Goal: Task Accomplishment & Management: Use online tool/utility

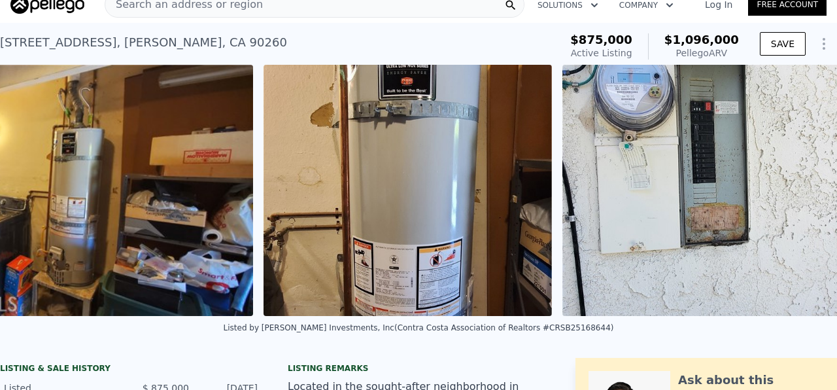
scroll to position [0, 20256]
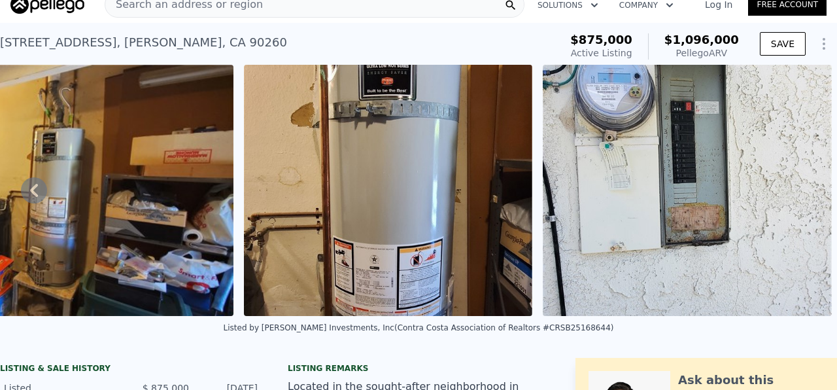
click at [709, 140] on img at bounding box center [687, 190] width 289 height 251
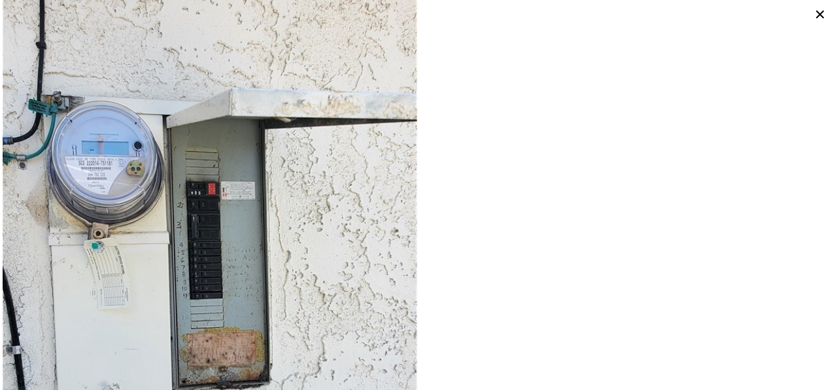
scroll to position [6049, 0]
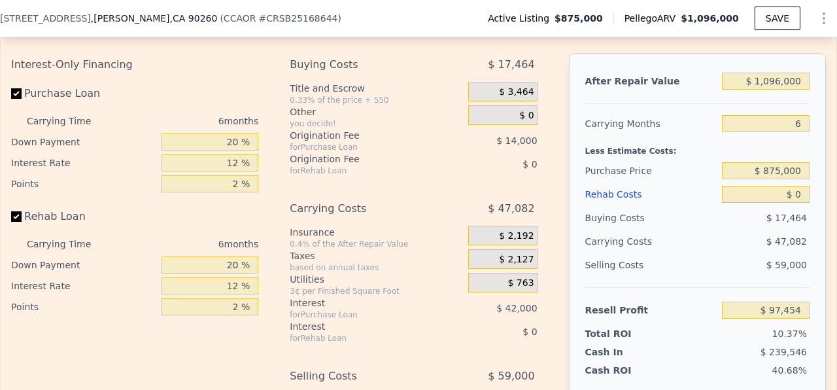
scroll to position [1929, 0]
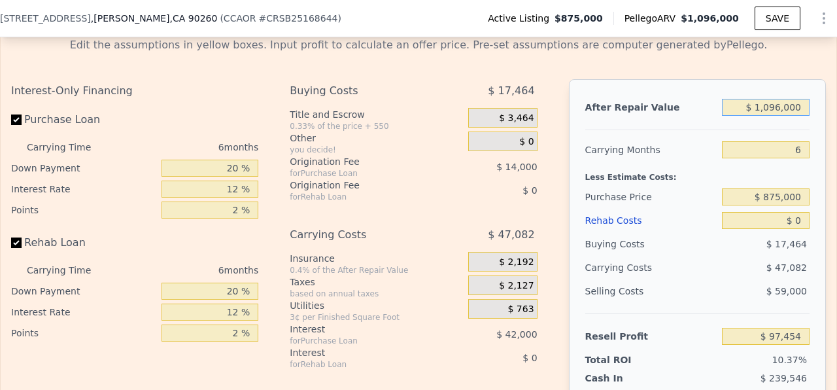
click at [775, 106] on input "$ 1,096,000" at bounding box center [766, 107] width 88 height 17
type input "$ 11"
type input "-$ 937,893"
type input "$ 11,000"
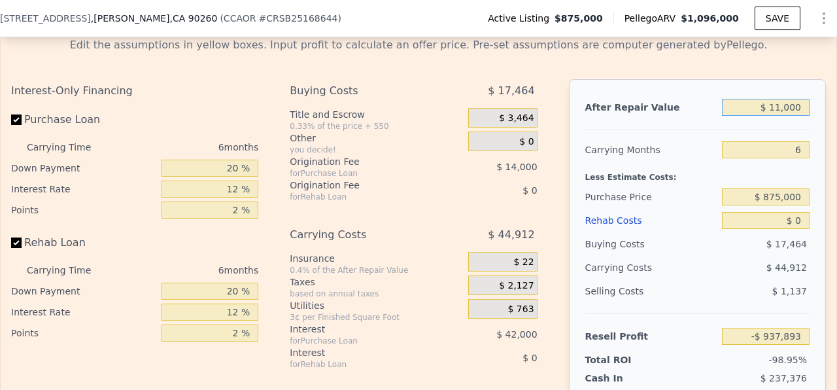
type input "-$ 927,513"
type input "$ 110,000"
type input "-$ 833,990"
type input "$ 1,100,000"
type input "$ 101,233"
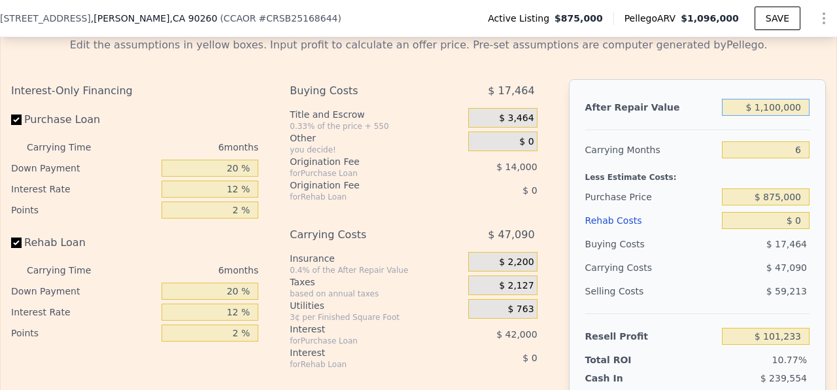
type input "$ 1,100,000"
click at [781, 196] on input "$ 875,000" at bounding box center [766, 196] width 88 height 17
type input "$ 800,000"
type input "$ 181,283"
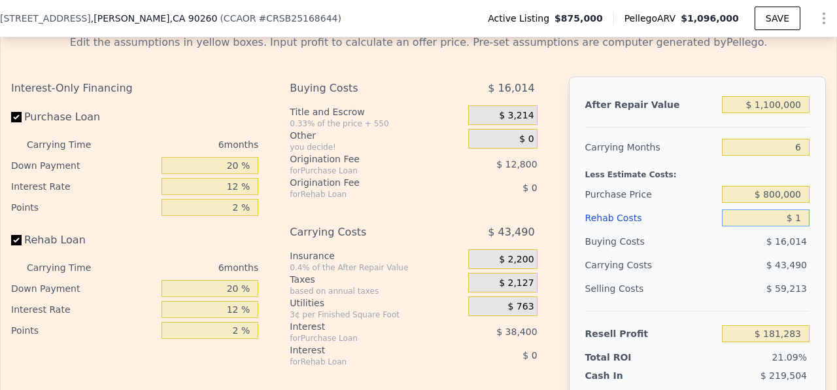
type input "$ 12"
type input "$ 181,271"
type input "$ 125"
type input "$ 181,150"
type input "$ 125,000"
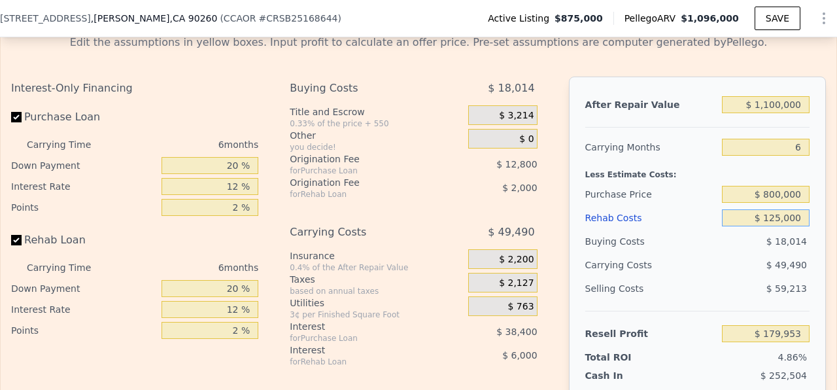
type input "$ 48,283"
type input "$ 125,000"
click at [712, 274] on div "$ 49,490" at bounding box center [741, 265] width 137 height 24
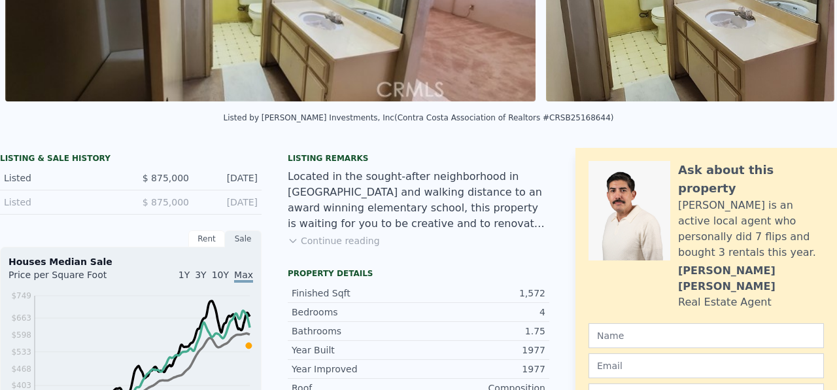
scroll to position [0, 0]
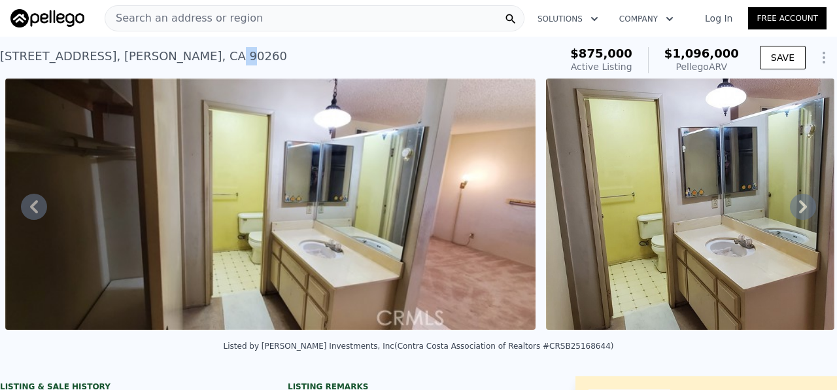
drag, startPoint x: 191, startPoint y: 62, endPoint x: 195, endPoint y: 55, distance: 7.6
click at [187, 57] on div "[STREET_ADDRESS][PERSON_NAME]" at bounding box center [143, 56] width 287 height 18
click at [223, 60] on div "[STREET_ADDRESS][PERSON_NAME]" at bounding box center [143, 56] width 287 height 18
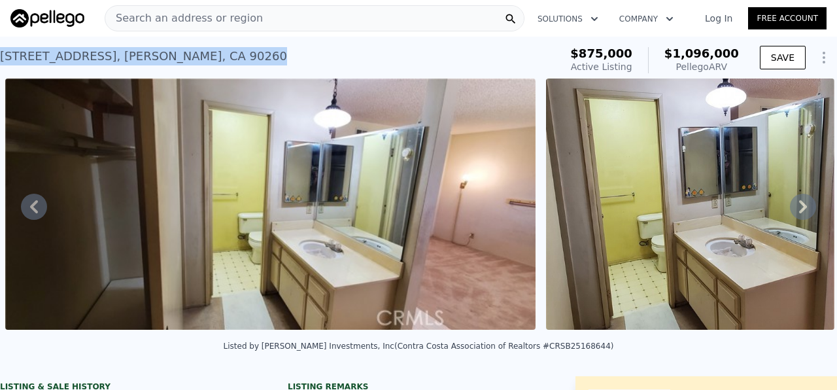
drag, startPoint x: 228, startPoint y: 56, endPoint x: 5, endPoint y: 56, distance: 222.5
click at [5, 56] on div "[STREET_ADDRESS][PERSON_NAME] Active at $875k (~ARV $1.096m )" at bounding box center [277, 60] width 555 height 37
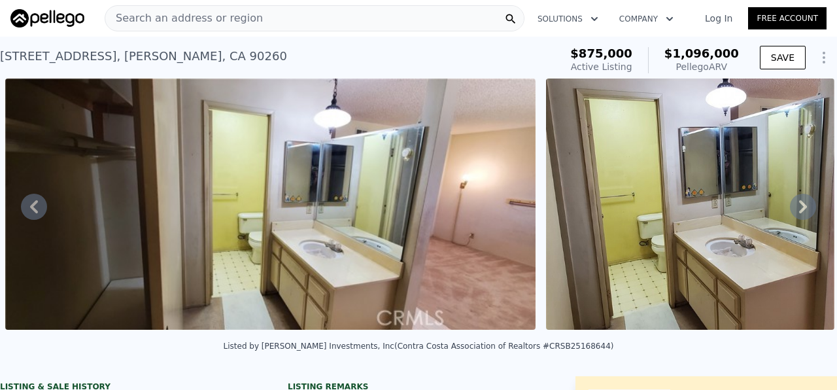
click at [224, 59] on div "[STREET_ADDRESS][PERSON_NAME] Active at $875k (~ARV $1.096m )" at bounding box center [277, 60] width 555 height 37
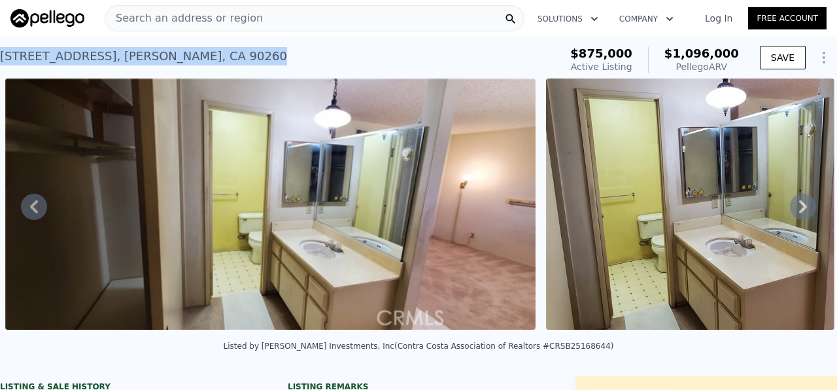
drag, startPoint x: 238, startPoint y: 50, endPoint x: 0, endPoint y: 59, distance: 238.3
click at [0, 59] on div "[STREET_ADDRESS][PERSON_NAME] Active at $875k (~ARV $1.096m )" at bounding box center [277, 60] width 555 height 37
copy div "[STREET_ADDRESS][PERSON_NAME]"
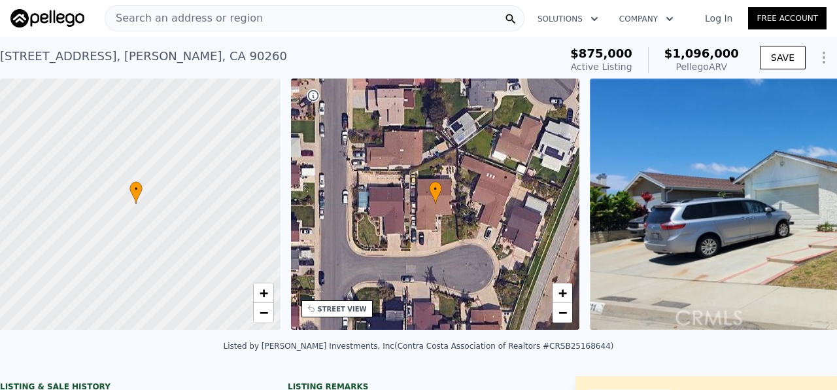
scroll to position [0, 5]
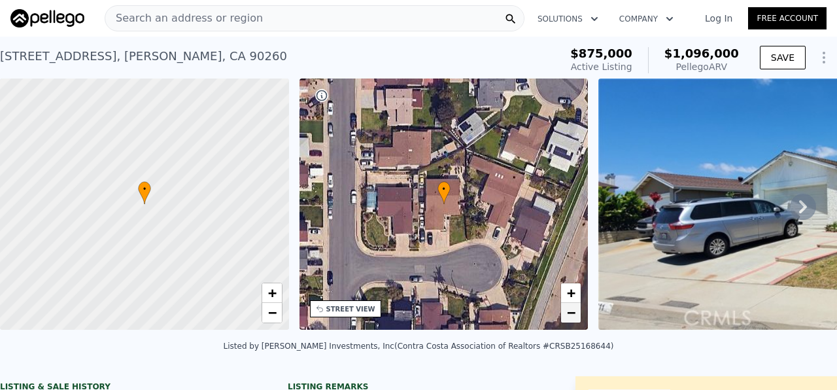
click at [580, 311] on link "−" at bounding box center [571, 313] width 20 height 20
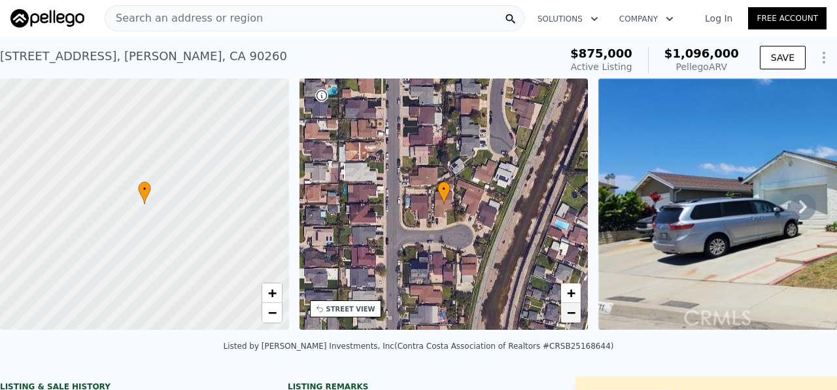
click at [579, 311] on link "−" at bounding box center [571, 313] width 20 height 20
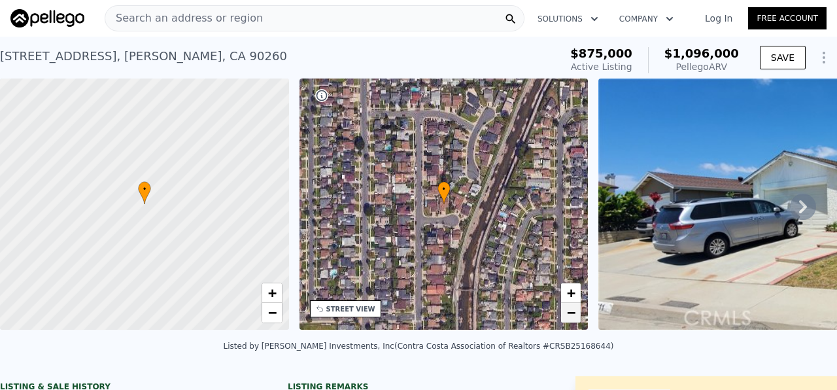
click at [579, 311] on link "−" at bounding box center [571, 313] width 20 height 20
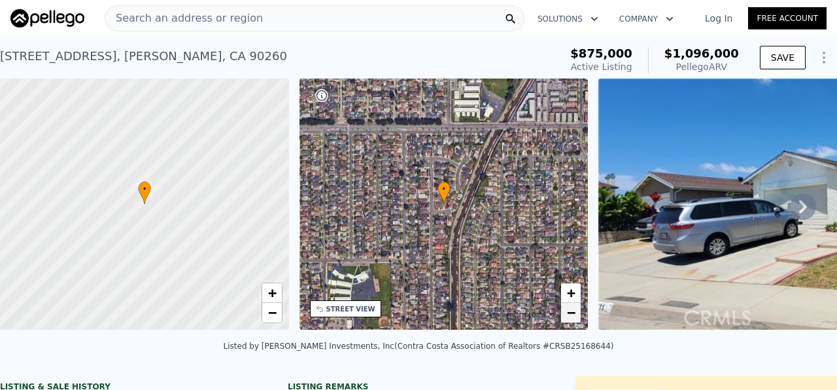
click at [579, 311] on link "−" at bounding box center [571, 313] width 20 height 20
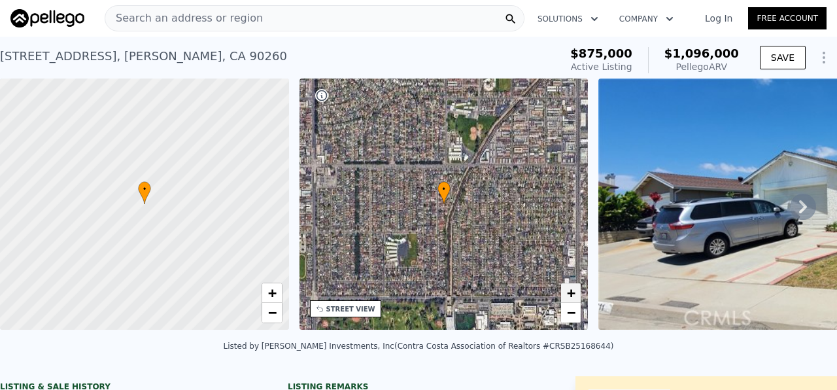
click at [571, 292] on span "+" at bounding box center [571, 293] width 9 height 16
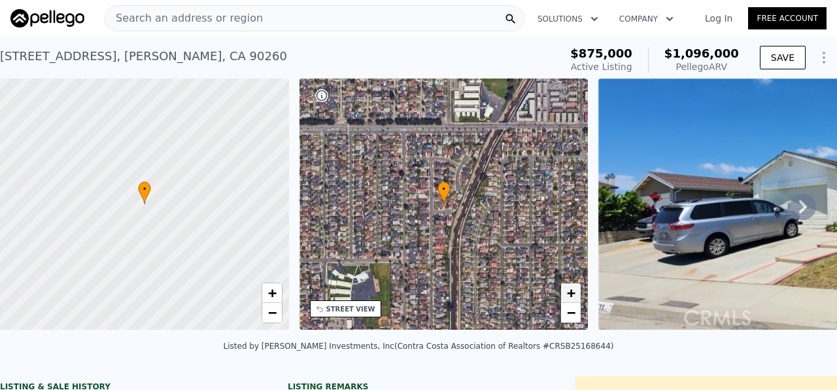
click at [571, 292] on span "+" at bounding box center [571, 293] width 9 height 16
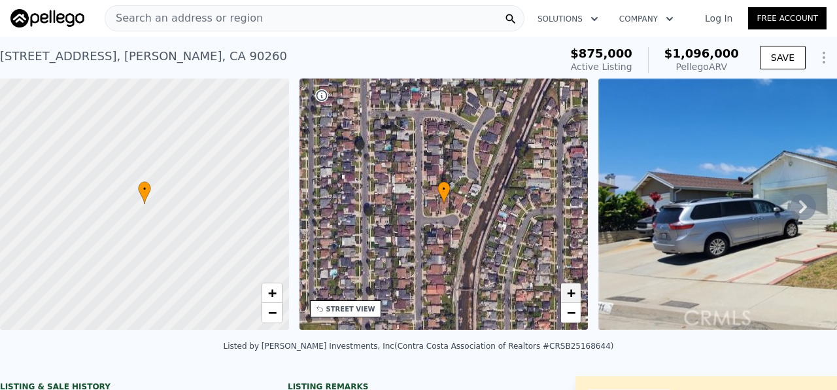
click at [571, 292] on span "+" at bounding box center [571, 293] width 9 height 16
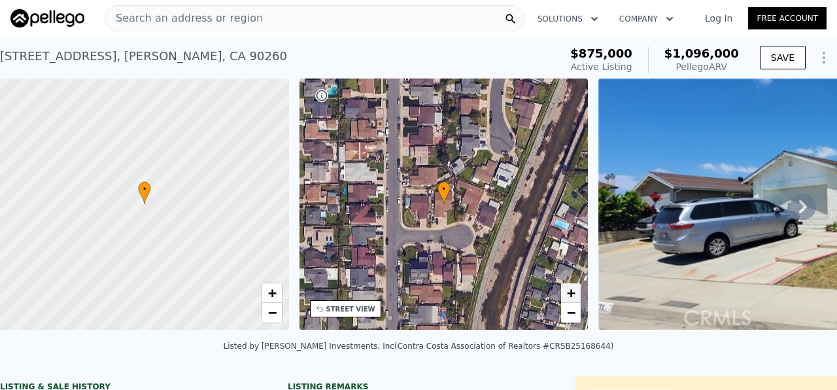
click at [571, 292] on span "+" at bounding box center [571, 293] width 9 height 16
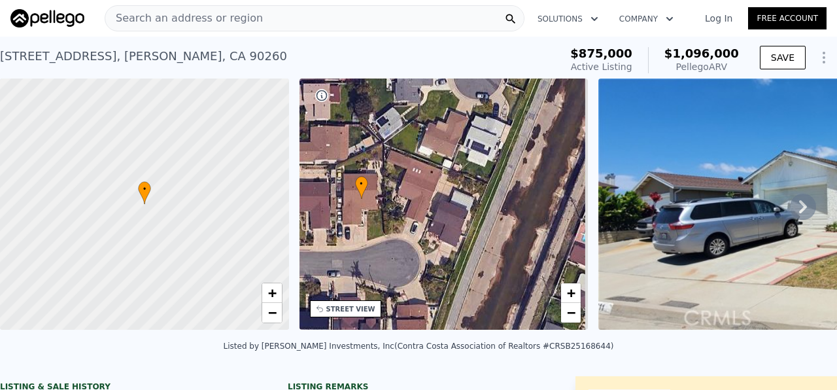
drag, startPoint x: 529, startPoint y: 253, endPoint x: 439, endPoint y: 246, distance: 90.6
click at [439, 246] on div "• + −" at bounding box center [444, 204] width 289 height 251
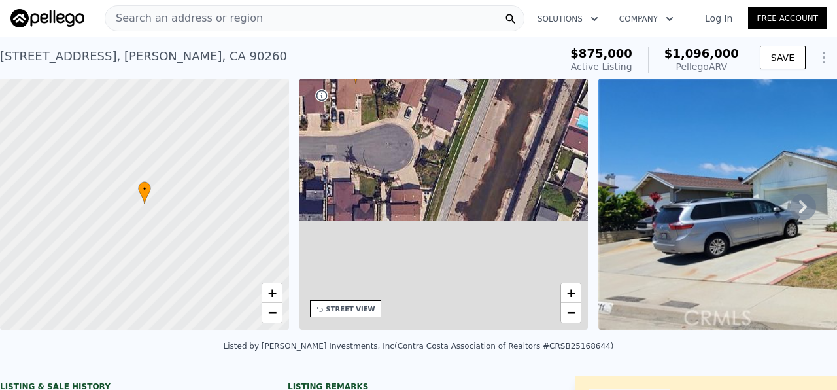
drag, startPoint x: 509, startPoint y: 253, endPoint x: 521, endPoint y: 143, distance: 111.2
click at [521, 143] on div "• + −" at bounding box center [444, 204] width 289 height 251
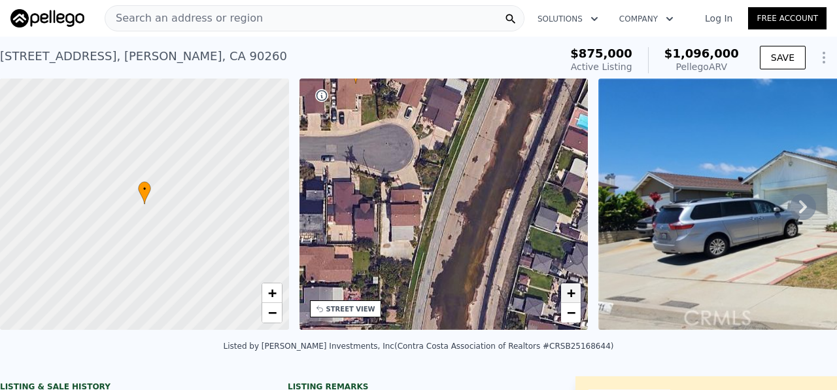
click at [573, 289] on span "+" at bounding box center [571, 293] width 9 height 16
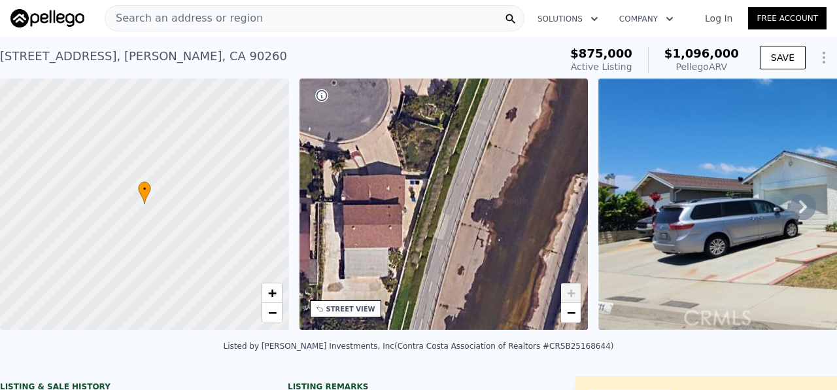
drag, startPoint x: 476, startPoint y: 228, endPoint x: 615, endPoint y: 256, distance: 141.4
click at [615, 256] on div "• + − • + − STREET VIEW Loading... SATELLITE VIEW" at bounding box center [418, 207] width 837 height 256
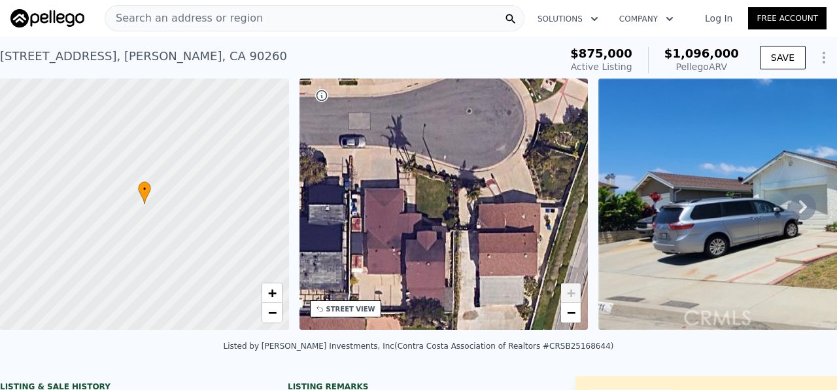
drag, startPoint x: 519, startPoint y: 182, endPoint x: 635, endPoint y: 303, distance: 167.1
click at [634, 302] on div "• + − • + − STREET VIEW Loading... SATELLITE VIEW" at bounding box center [418, 207] width 837 height 256
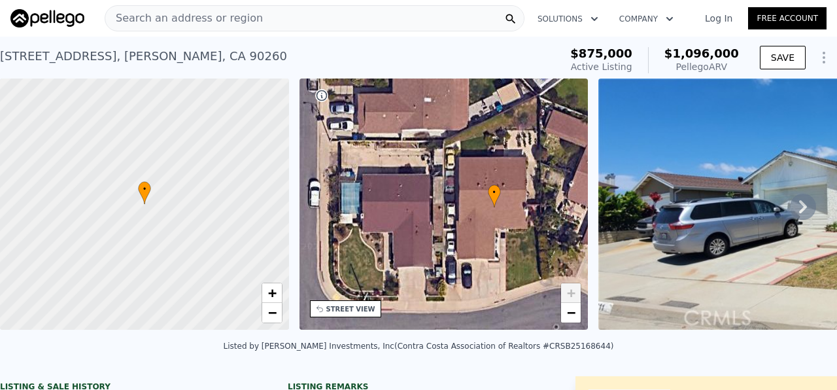
drag, startPoint x: 544, startPoint y: 220, endPoint x: 495, endPoint y: 287, distance: 82.3
click at [495, 287] on div "• + −" at bounding box center [444, 204] width 289 height 251
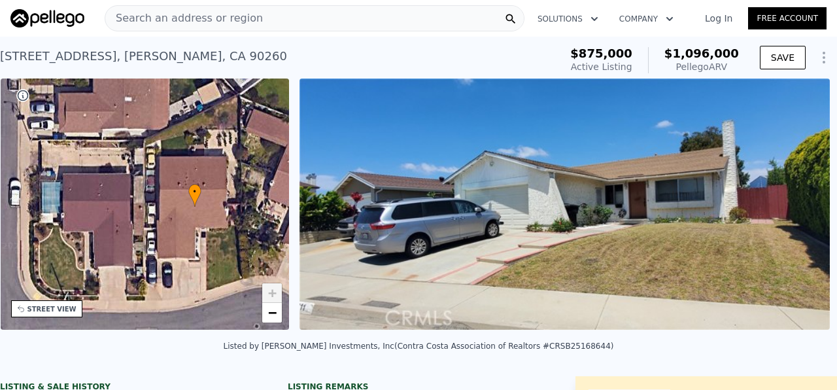
scroll to position [0, 304]
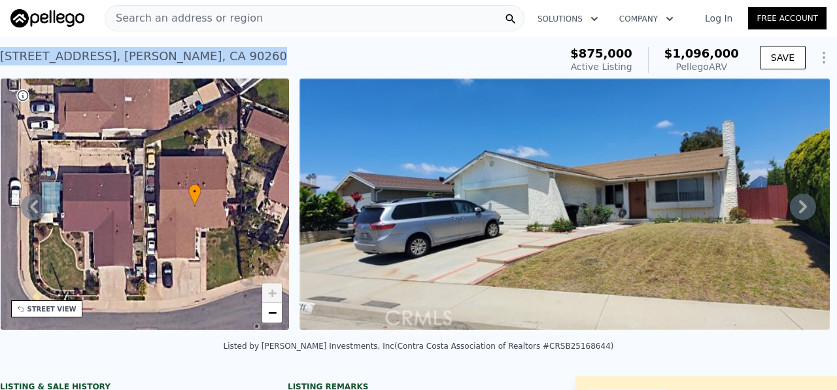
drag, startPoint x: 224, startPoint y: 55, endPoint x: 0, endPoint y: 62, distance: 224.5
click at [0, 62] on div "[STREET_ADDRESS][PERSON_NAME] Active at $875k (~ARV $1.096m )" at bounding box center [277, 60] width 555 height 37
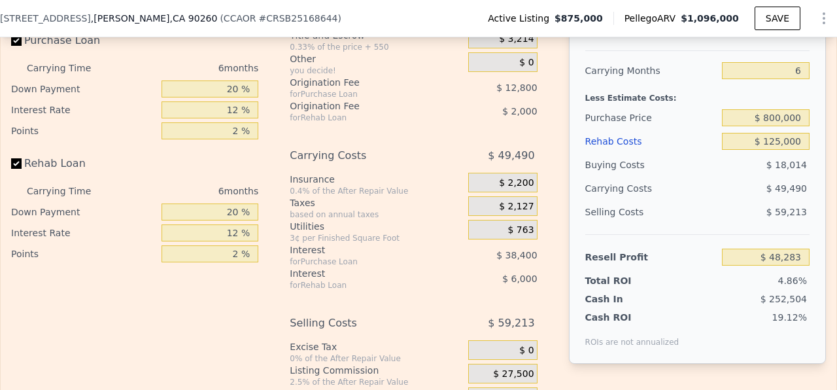
scroll to position [2011, 0]
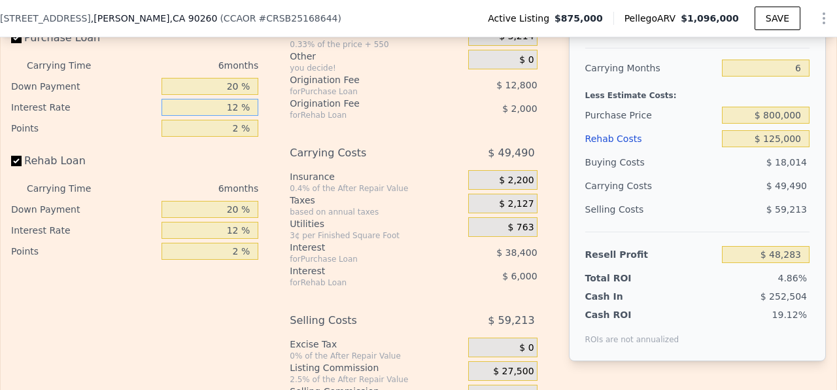
click at [239, 110] on input "12 %" at bounding box center [210, 107] width 97 height 17
type input "1 %"
type input "$ 83,485"
type input "10 %"
type input "$ 54,685"
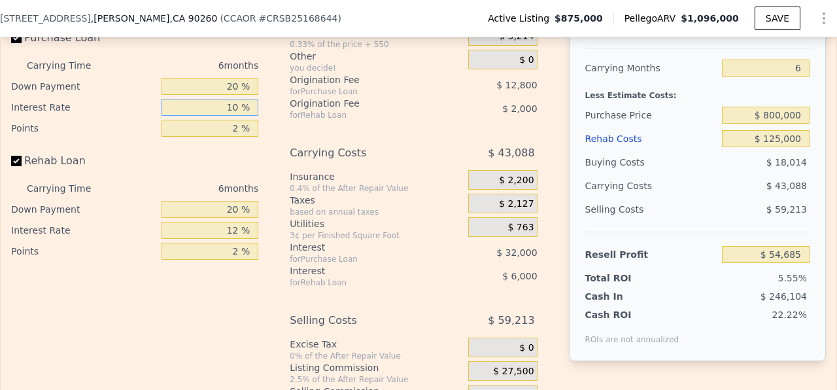
type input "10 %"
click at [239, 129] on input "2 %" at bounding box center [210, 128] width 97 height 17
type input ".5 %"
type input "$ 64,285"
click at [175, 168] on div "Rehab Loan" at bounding box center [134, 163] width 247 height 29
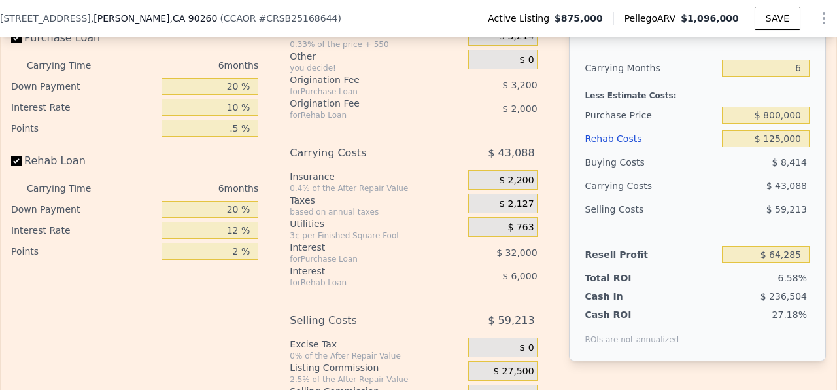
type input "0.5 %"
click at [16, 159] on input "Rehab Loan" at bounding box center [16, 161] width 10 height 10
checkbox input "false"
type input "$ 72,285"
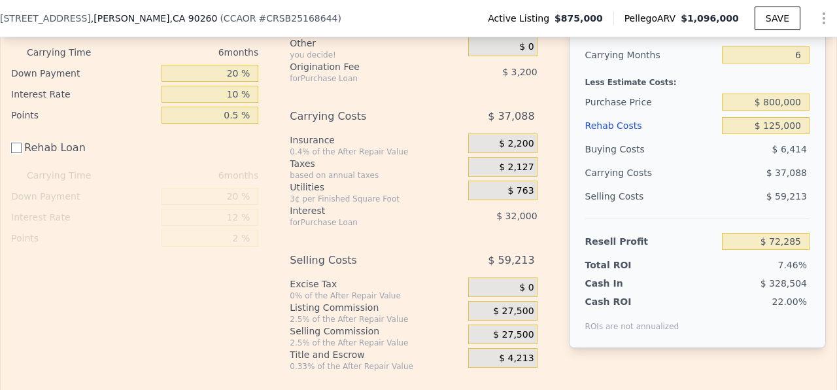
scroll to position [2049, 0]
